Goal: Information Seeking & Learning: Learn about a topic

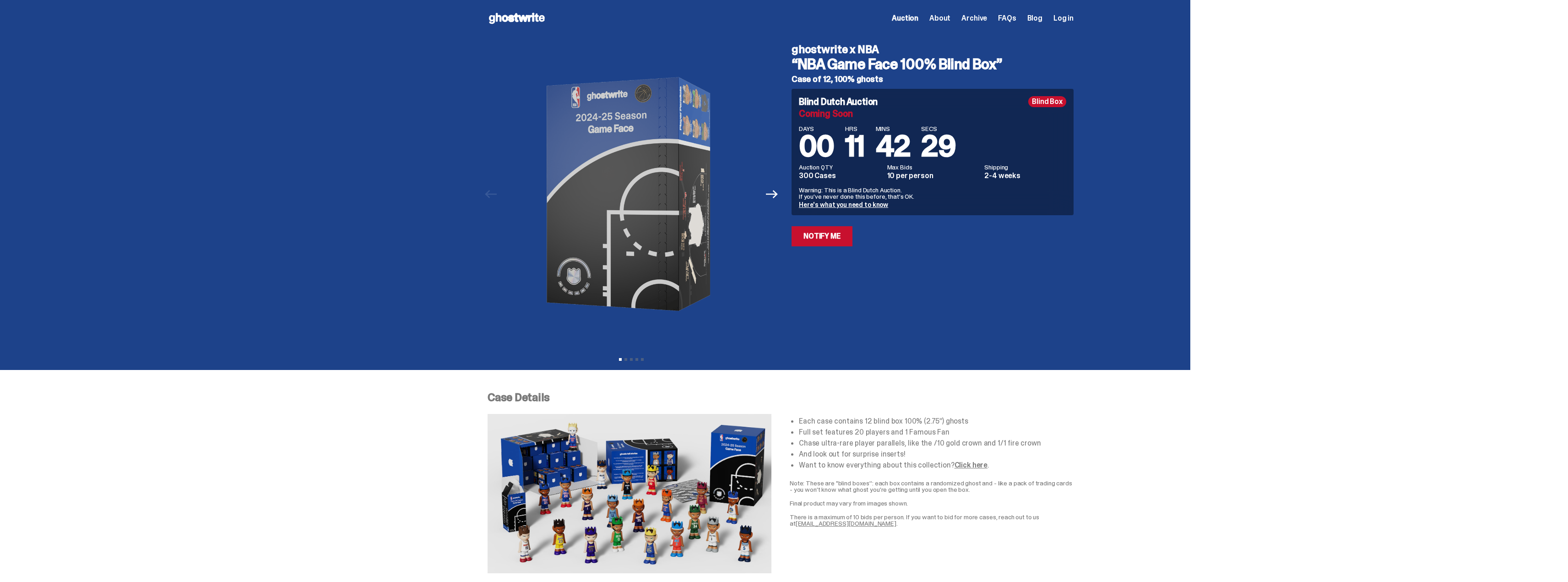
click at [512, 15] on icon at bounding box center [517, 18] width 59 height 15
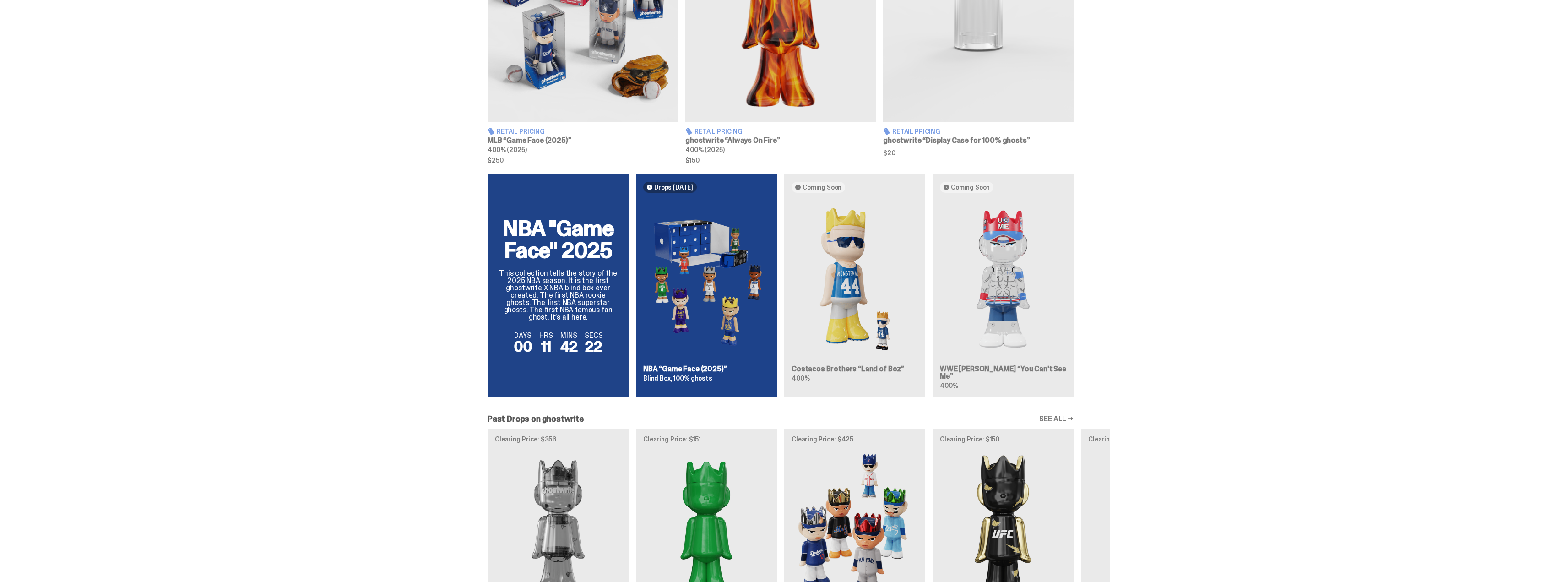
scroll to position [458, 0]
click at [592, 269] on div "NBA "Game Face" 2025 This collection tells the story of the 2025 NBA season. It…" at bounding box center [781, 288] width 659 height 229
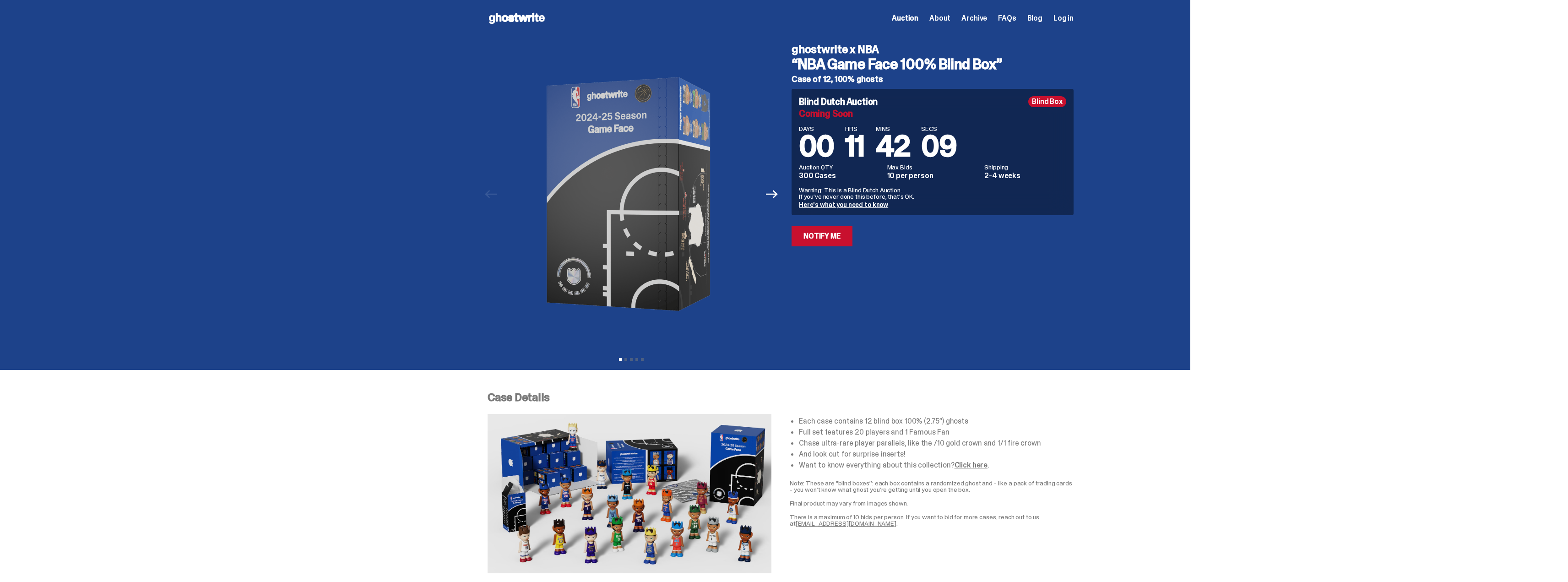
click at [918, 17] on span "Auction" at bounding box center [905, 18] width 26 height 7
click at [510, 13] on icon at bounding box center [517, 18] width 59 height 15
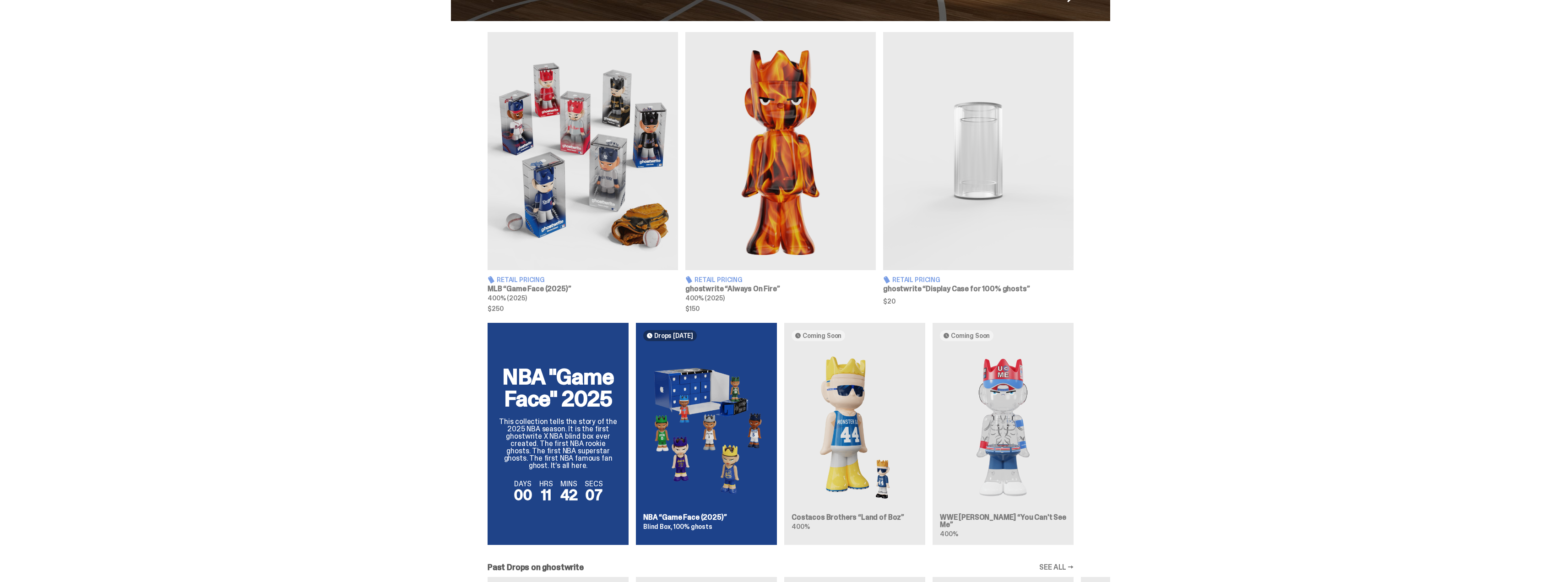
scroll to position [320, 0]
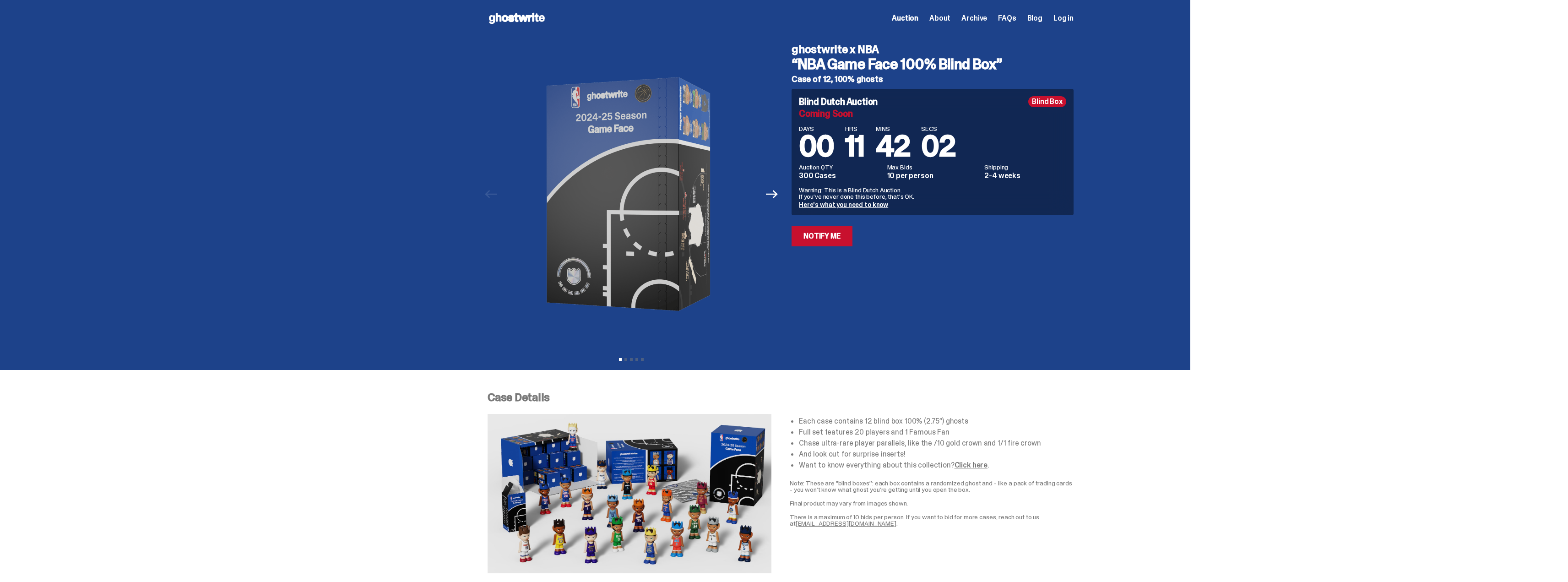
drag, startPoint x: 721, startPoint y: 413, endPoint x: 1095, endPoint y: 270, distance: 400.4
click at [767, 202] on div at bounding box center [631, 194] width 287 height 315
click at [767, 202] on div at bounding box center [631, 194] width 287 height 315
click at [768, 202] on div at bounding box center [631, 194] width 287 height 315
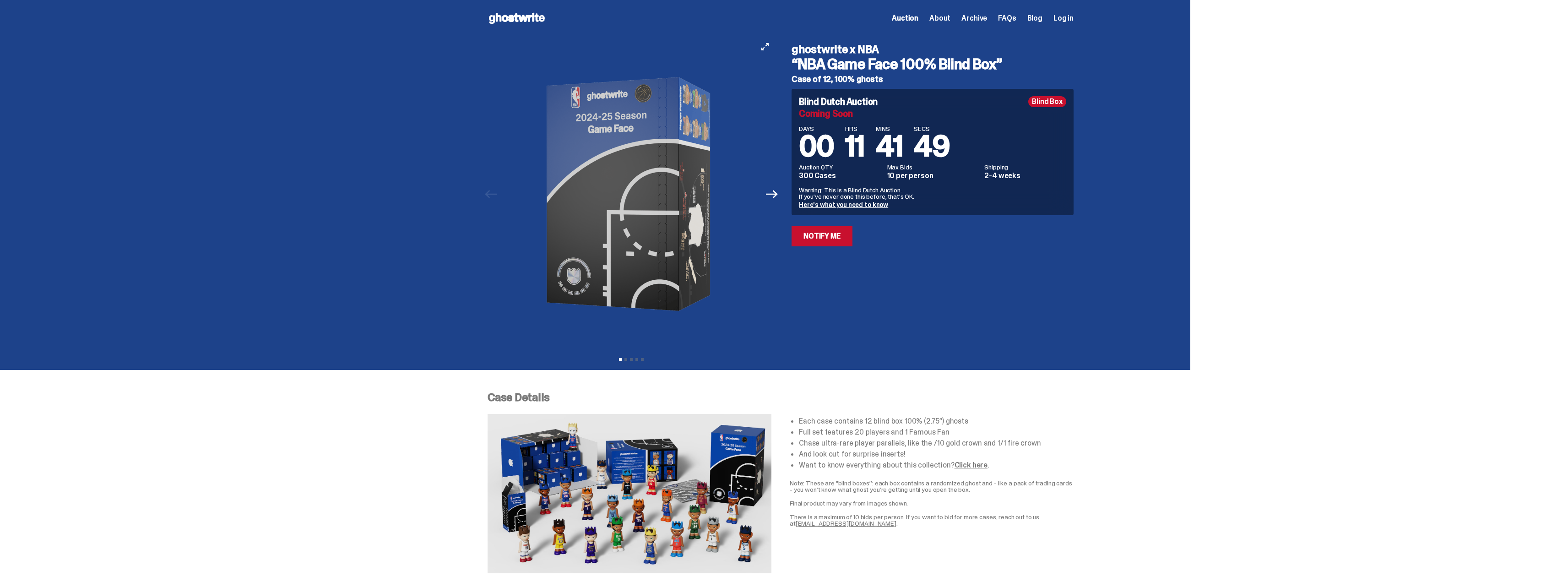
click at [771, 201] on button "Next" at bounding box center [771, 194] width 20 height 20
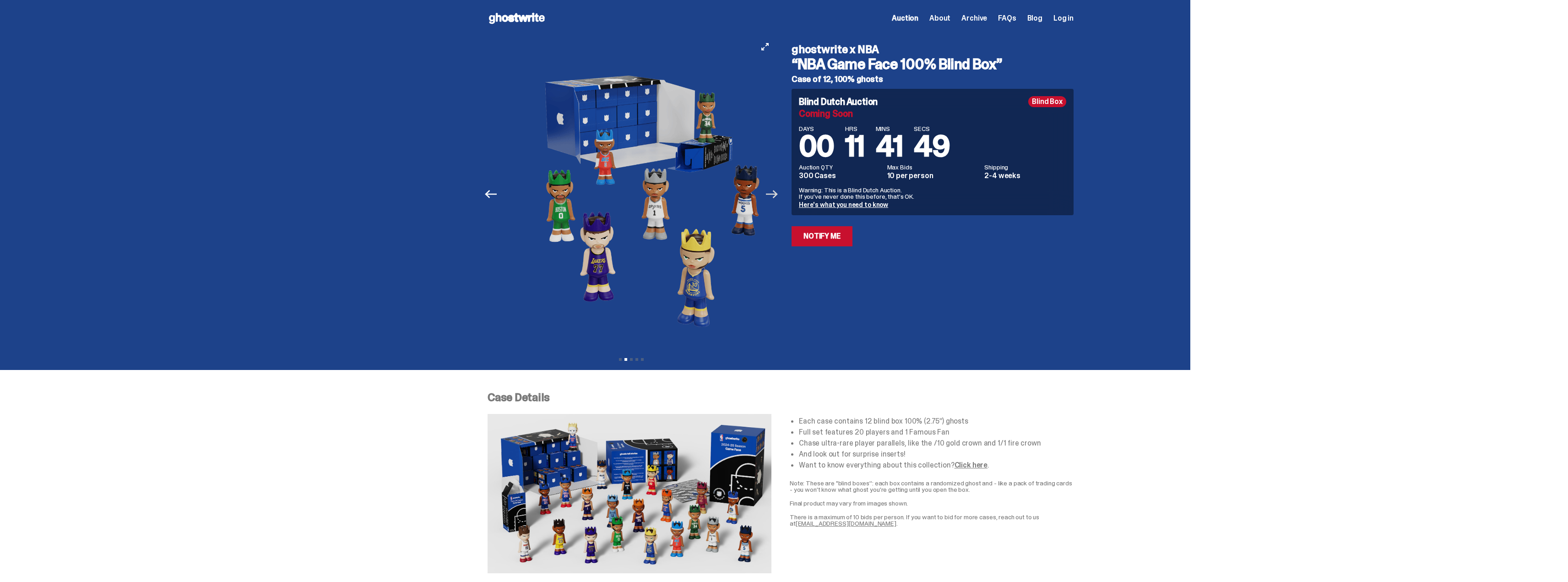
click at [773, 199] on icon "Next" at bounding box center [771, 194] width 12 height 12
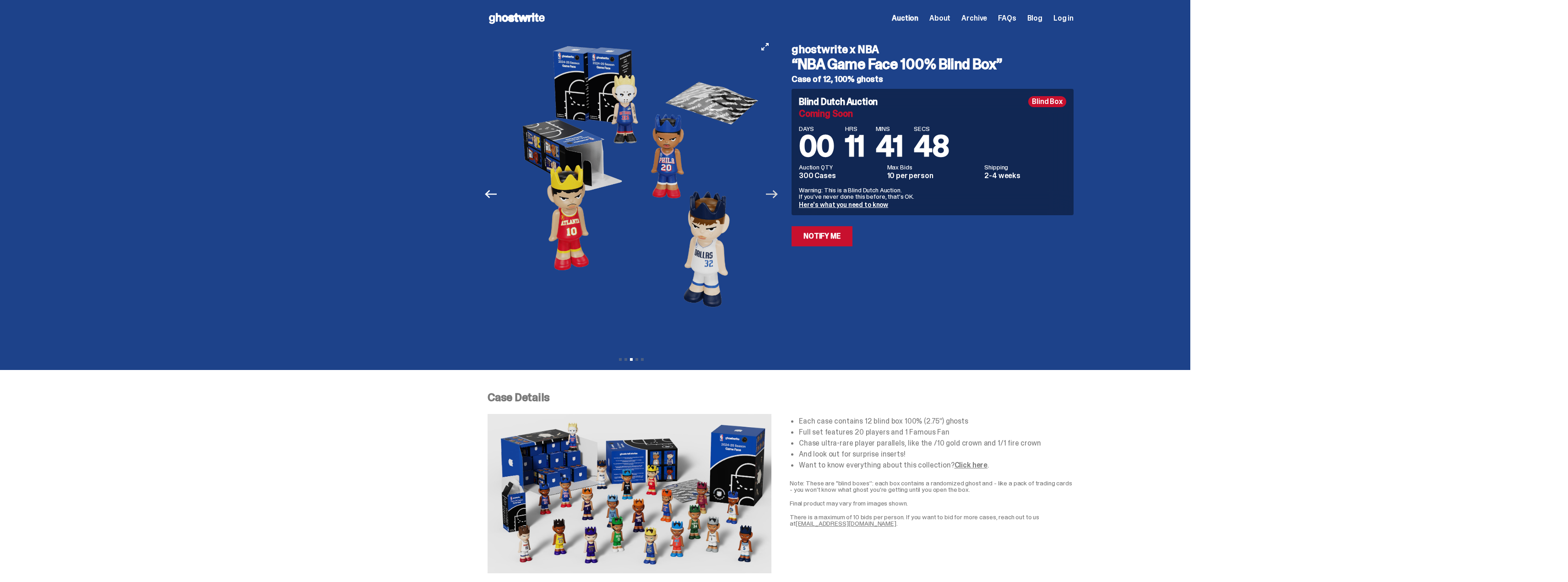
click at [773, 198] on icon "Next" at bounding box center [771, 194] width 12 height 12
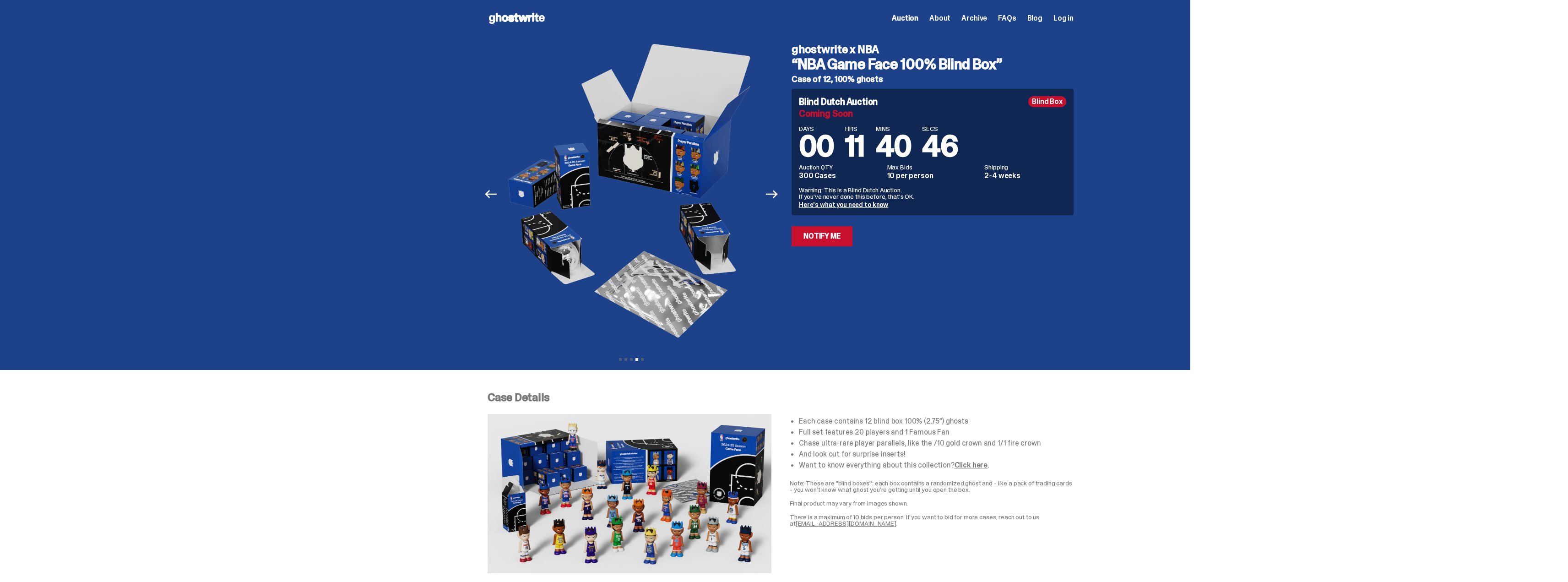
click at [869, 208] on link "Here's what you need to know" at bounding box center [844, 204] width 89 height 8
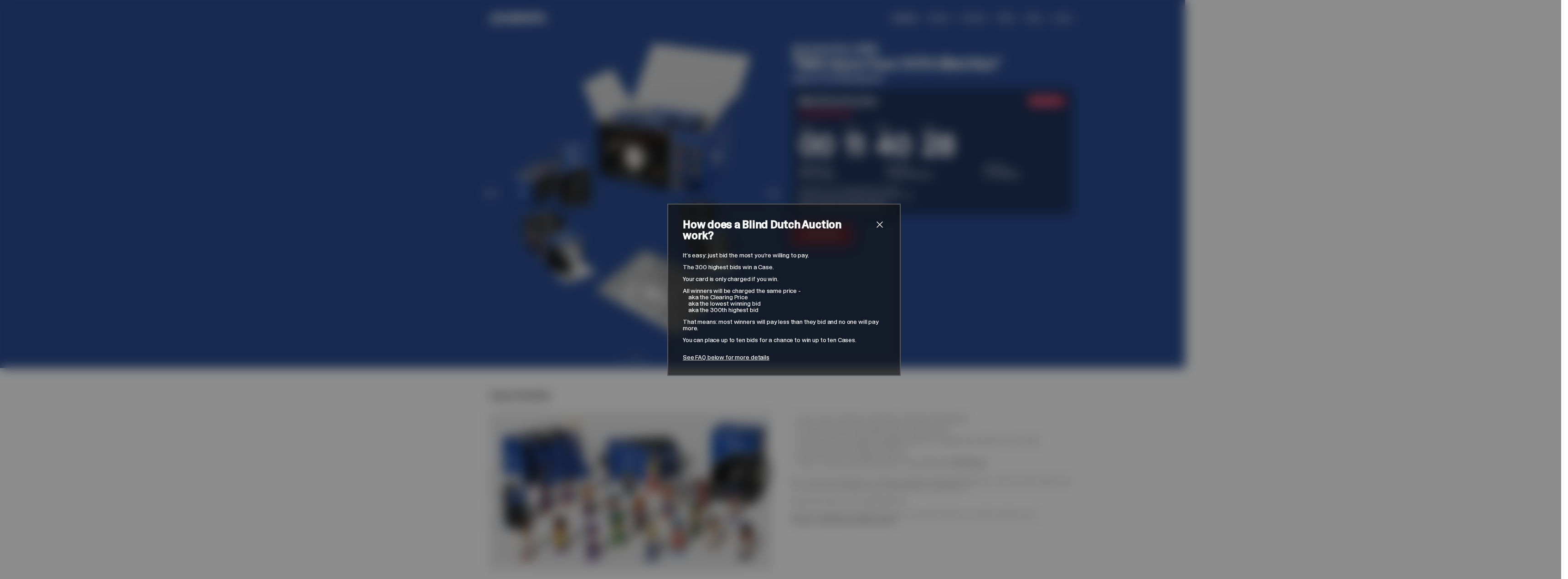
click at [878, 230] on span "close" at bounding box center [880, 224] width 11 height 11
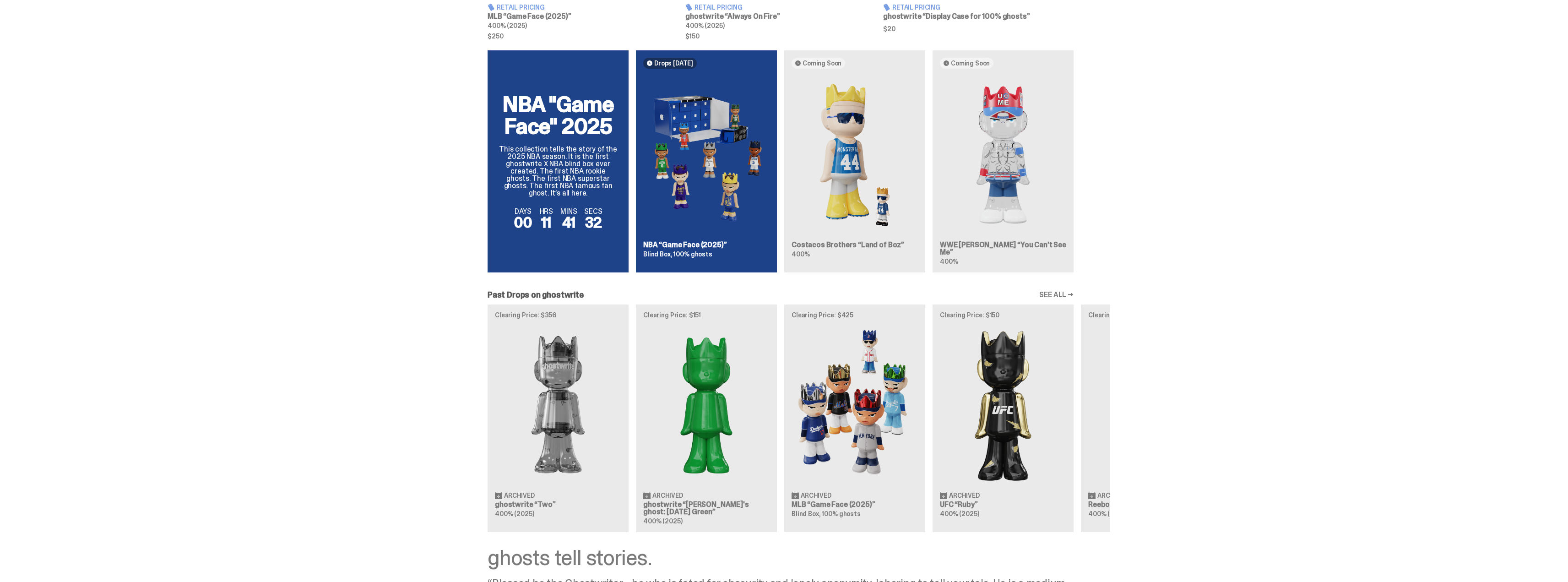
scroll to position [595, 0]
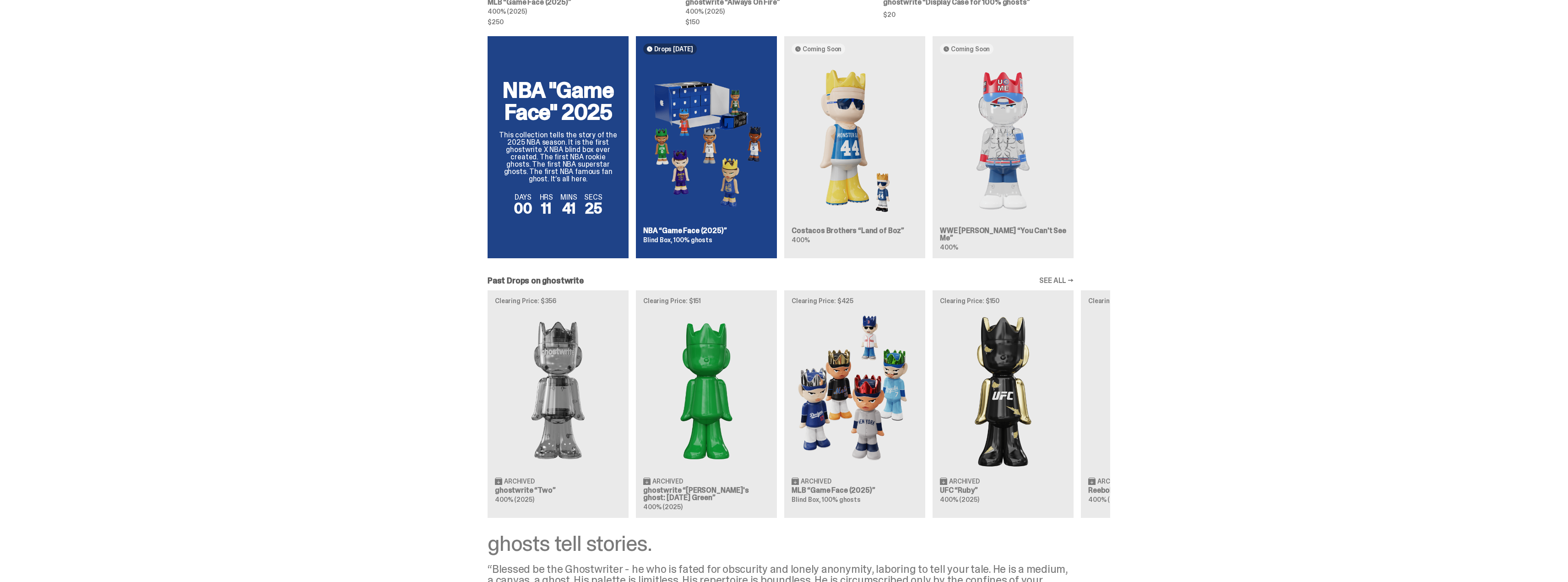
click at [1061, 277] on link "SEE ALL →" at bounding box center [1056, 281] width 34 height 7
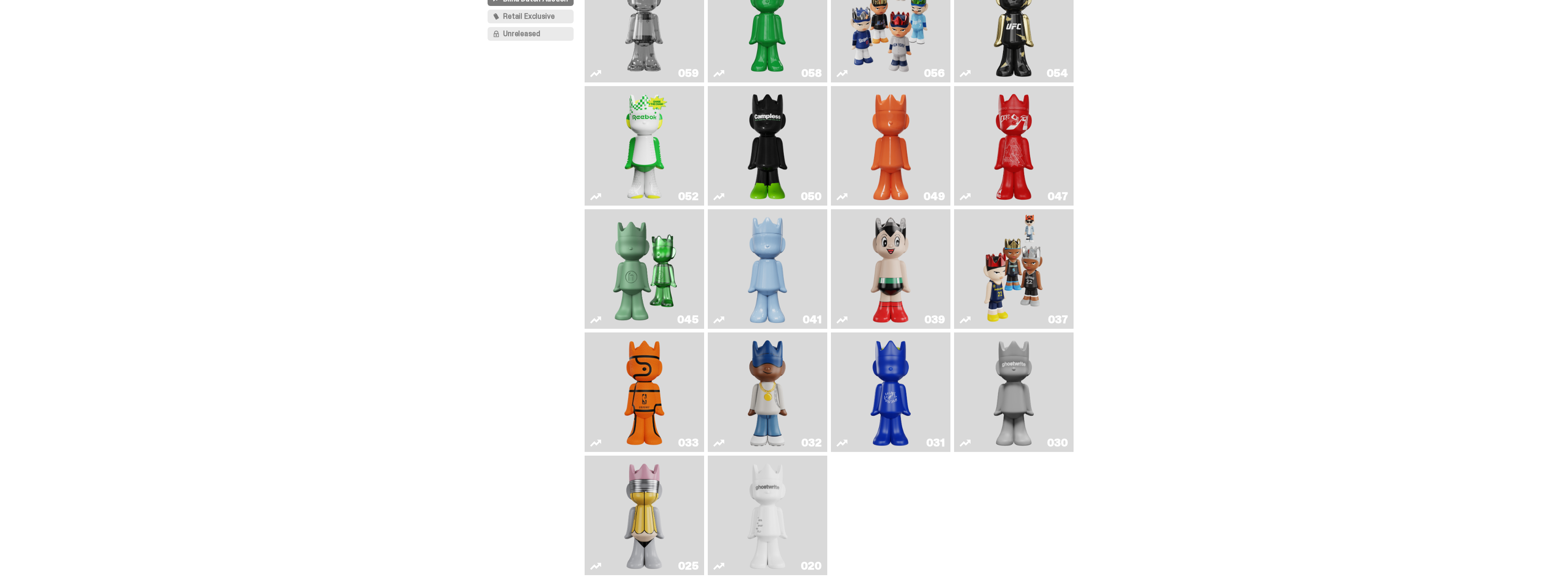
scroll to position [138, 0]
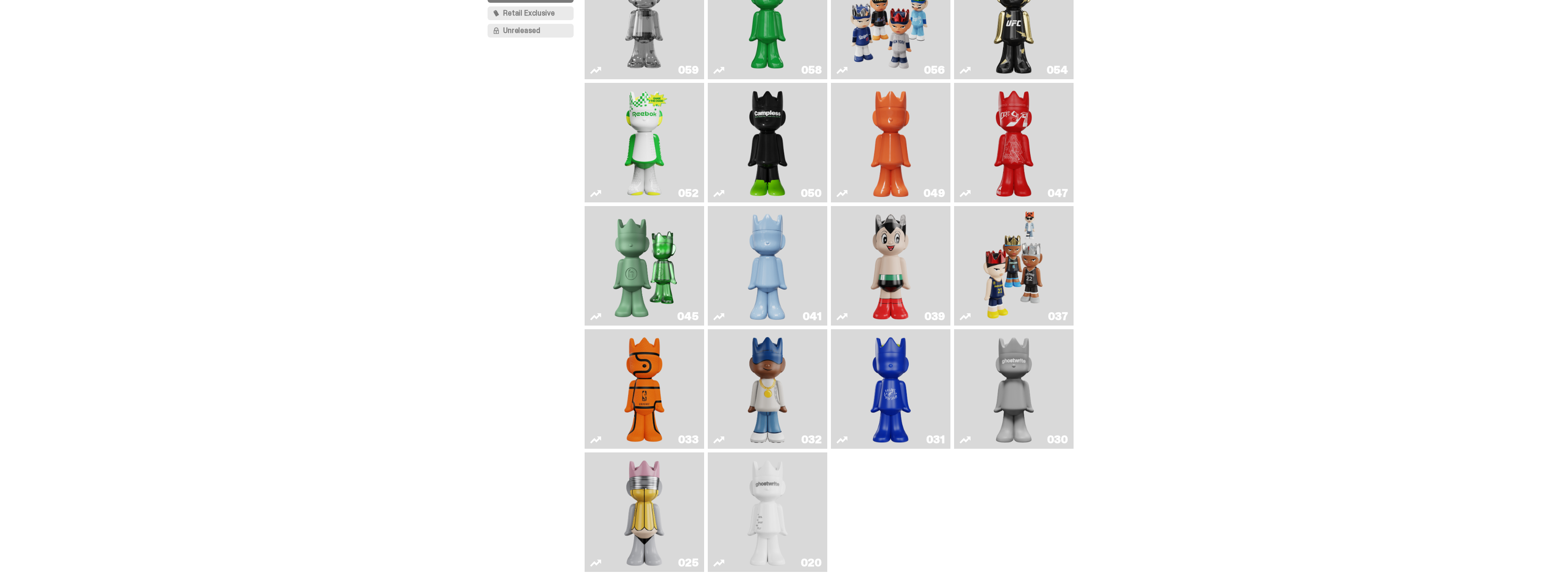
click at [646, 384] on img "Game Ball" at bounding box center [644, 388] width 48 height 112
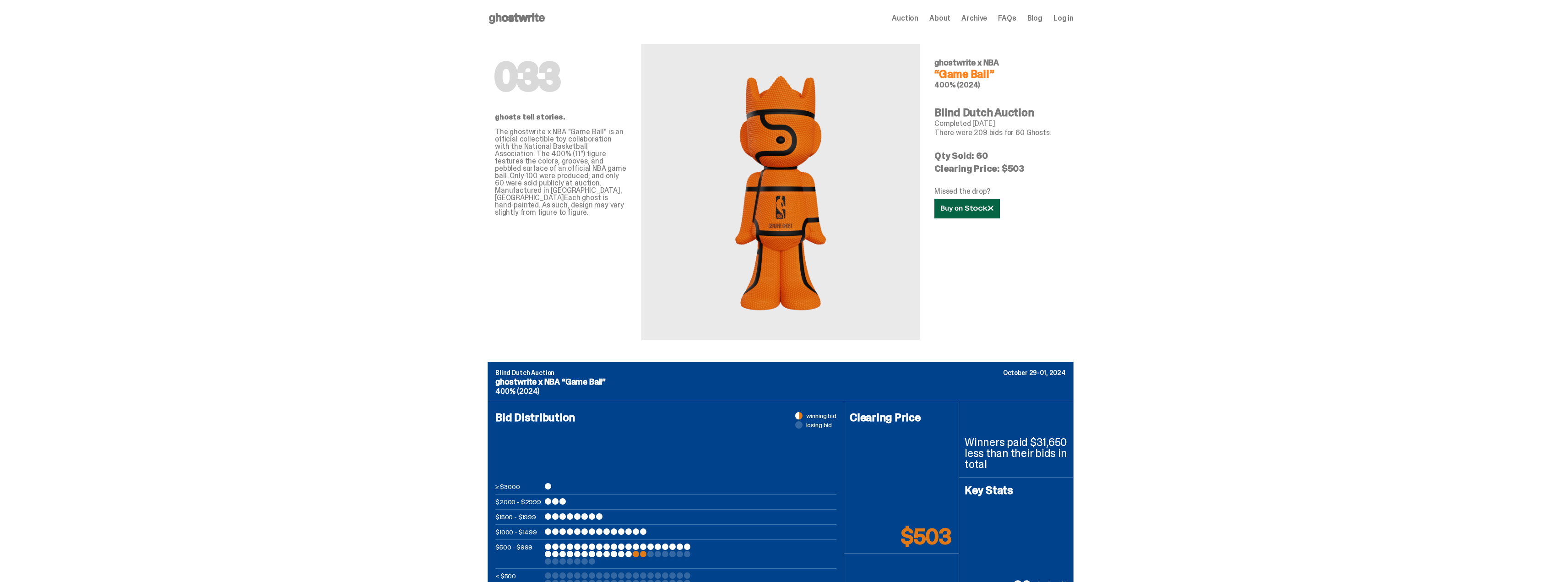
click at [963, 208] on icon at bounding box center [967, 208] width 53 height 7
